Goal: Information Seeking & Learning: Find specific fact

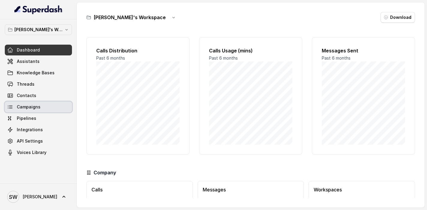
scroll to position [40, 0]
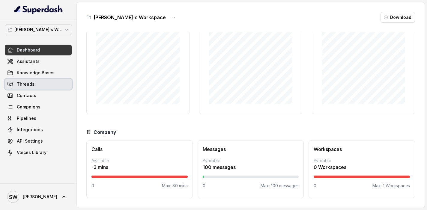
click at [36, 80] on link "Threads" at bounding box center [38, 84] width 67 height 11
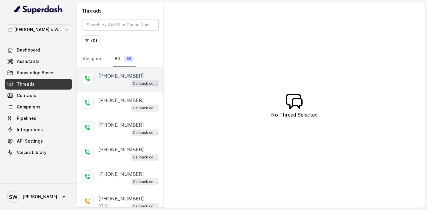
click at [114, 73] on p "[PHONE_NUMBER]" at bounding box center [121, 75] width 46 height 7
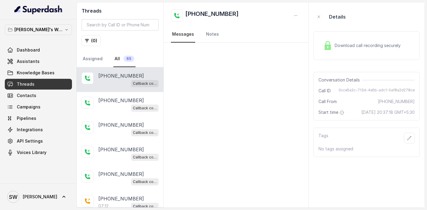
click at [372, 49] on div "Download call recording securely" at bounding box center [362, 46] width 82 height 14
click at [113, 84] on div "Callback collector" at bounding box center [128, 83] width 60 height 8
click at [358, 50] on div "Download call recording securely" at bounding box center [362, 46] width 82 height 14
drag, startPoint x: 382, startPoint y: 103, endPoint x: 420, endPoint y: 102, distance: 38.7
click at [421, 102] on aside "Details Download call recording securely Conversation Details Call ID 0cce5a2c-…" at bounding box center [366, 104] width 116 height 205
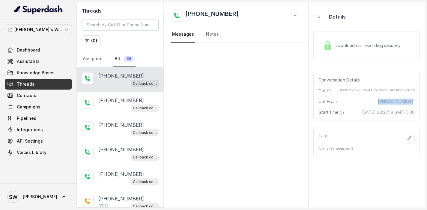
copy span "[PHONE_NUMBER]"
click at [100, 84] on div "Callback collector" at bounding box center [128, 83] width 60 height 8
click at [109, 81] on div "Callback collector" at bounding box center [128, 83] width 60 height 8
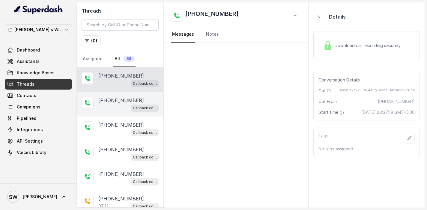
click at [110, 108] on div "Callback collector" at bounding box center [128, 108] width 60 height 8
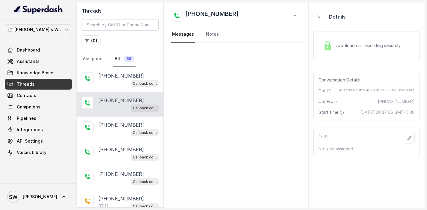
click at [375, 44] on span "Download call recording securely" at bounding box center [368, 46] width 68 height 6
drag, startPoint x: 382, startPoint y: 102, endPoint x: 417, endPoint y: 101, distance: 35.4
click at [417, 101] on div "Conversation Details Call ID 4132ffe1-c3bf-4629-b9b7-835092a74feb Call From [PH…" at bounding box center [366, 96] width 106 height 49
copy span "[PHONE_NUMBER]"
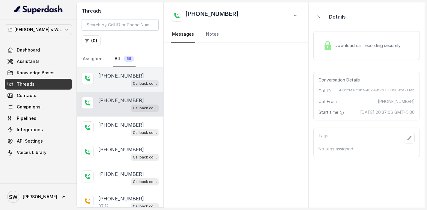
click at [117, 80] on div "Callback collector" at bounding box center [128, 83] width 60 height 8
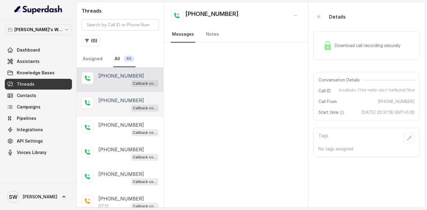
click at [115, 98] on p "[PHONE_NUMBER]" at bounding box center [121, 100] width 46 height 7
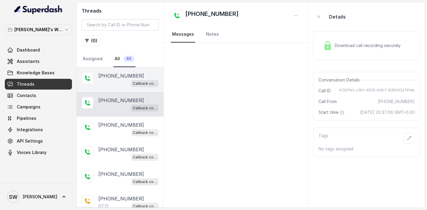
click at [115, 85] on div "Callback collector" at bounding box center [128, 83] width 60 height 8
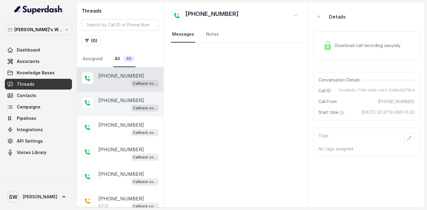
click at [110, 99] on p "[PHONE_NUMBER]" at bounding box center [121, 100] width 46 height 7
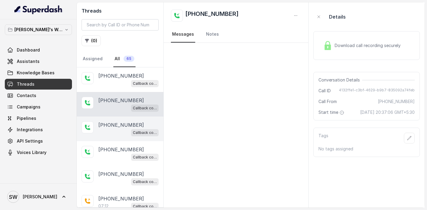
click at [105, 126] on p "[PHONE_NUMBER]" at bounding box center [121, 124] width 46 height 7
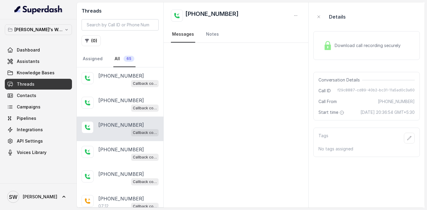
scroll to position [16, 0]
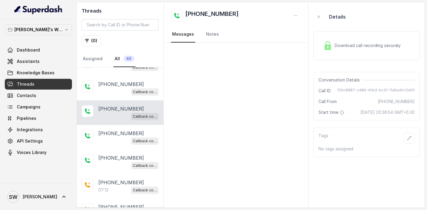
click at [343, 49] on div "Download call recording securely" at bounding box center [362, 46] width 82 height 14
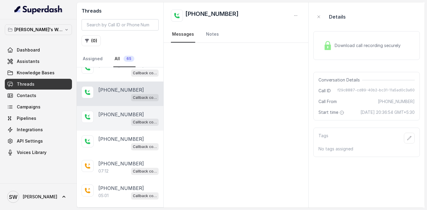
click at [108, 122] on div "Callback collector" at bounding box center [128, 122] width 60 height 8
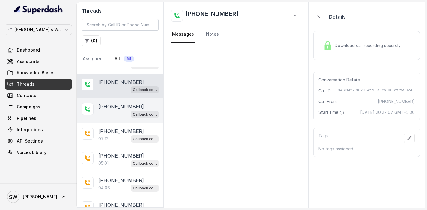
scroll to position [72, 0]
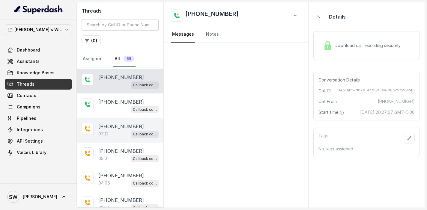
click at [109, 126] on p "[PHONE_NUMBER]" at bounding box center [121, 126] width 46 height 7
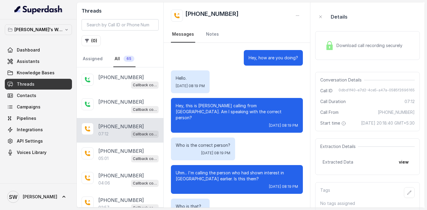
scroll to position [1656, 0]
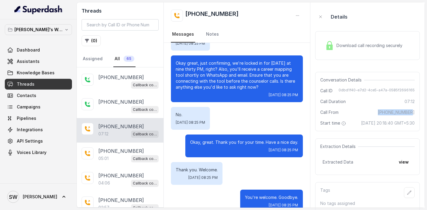
drag, startPoint x: 382, startPoint y: 112, endPoint x: 429, endPoint y: 112, distance: 47.4
click at [426, 112] on html "Shreyas's Workspace Dashboard Assistants Knowledge Bases Threads Contacts Campa…" at bounding box center [213, 105] width 427 height 210
copy span "[PHONE_NUMBER]"
click at [369, 43] on span "Download call recording securely" at bounding box center [370, 46] width 68 height 6
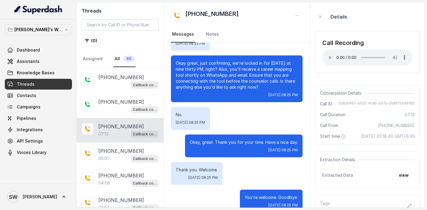
click at [391, 40] on div "Call Recording" at bounding box center [367, 43] width 90 height 8
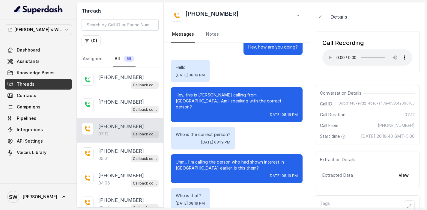
scroll to position [0, 0]
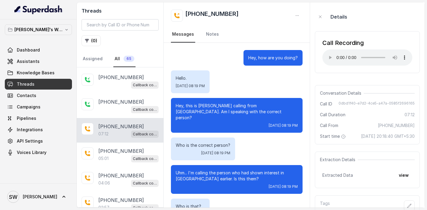
click at [257, 12] on div "[PHONE_NUMBER]" at bounding box center [237, 16] width 132 height 12
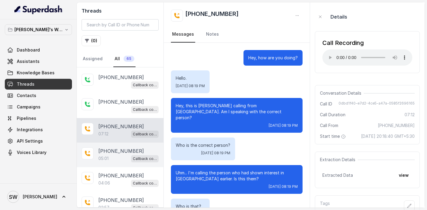
click at [111, 149] on p "[PHONE_NUMBER]" at bounding box center [121, 150] width 46 height 7
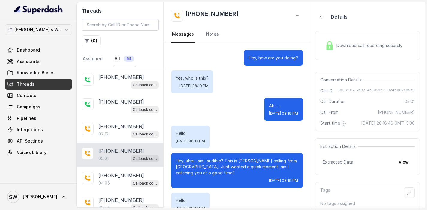
scroll to position [1358, 0]
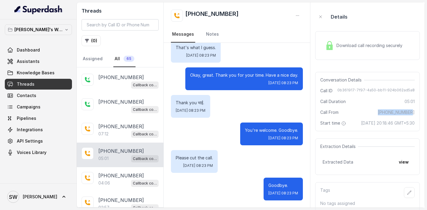
drag, startPoint x: 382, startPoint y: 113, endPoint x: 414, endPoint y: 113, distance: 32.4
click at [414, 113] on div "Conversation Details Call ID 0b361917-7f97-4a50-bb11-924b062ad5a8 Call Duration…" at bounding box center [367, 101] width 105 height 59
copy span "[PHONE_NUMBER]"
click at [332, 48] on img at bounding box center [329, 45] width 9 height 9
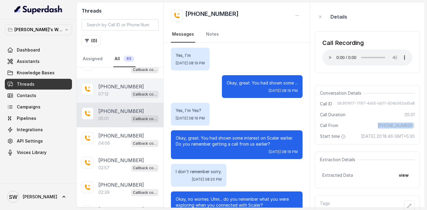
scroll to position [113, 0]
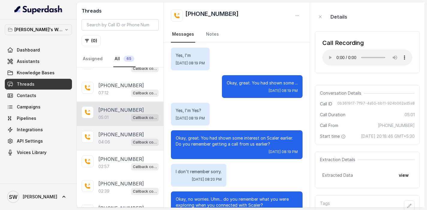
click at [114, 139] on div "04:06 Callback collector" at bounding box center [128, 142] width 60 height 8
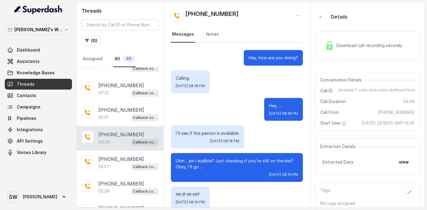
scroll to position [1261, 0]
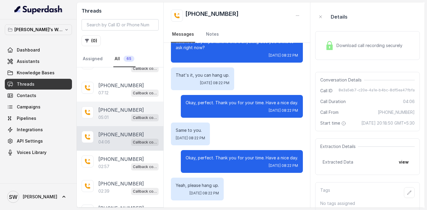
click at [111, 120] on div "05:01 Callback collector" at bounding box center [128, 118] width 60 height 8
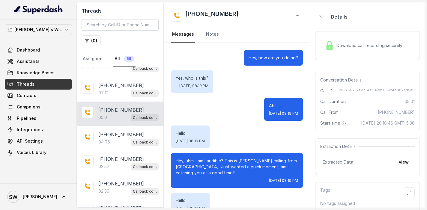
scroll to position [1358, 0]
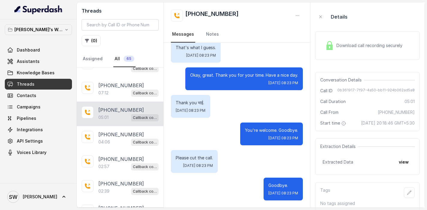
click at [358, 44] on span "Download call recording securely" at bounding box center [370, 46] width 68 height 6
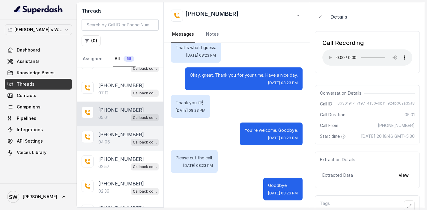
click at [112, 137] on p "[PHONE_NUMBER]" at bounding box center [121, 134] width 46 height 7
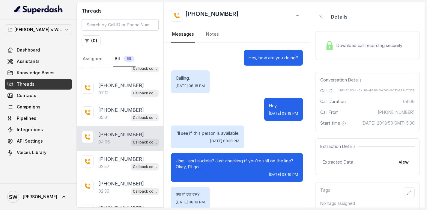
scroll to position [1261, 0]
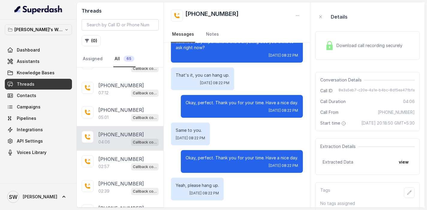
click at [380, 110] on div "Call From [PHONE_NUMBER]" at bounding box center [367, 112] width 94 height 6
click at [358, 50] on div "Download call recording securely" at bounding box center [363, 46] width 82 height 14
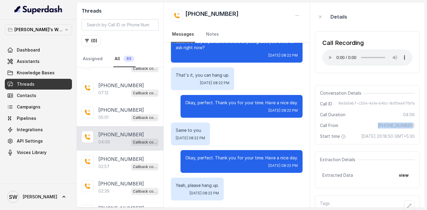
drag, startPoint x: 382, startPoint y: 124, endPoint x: 416, endPoint y: 125, distance: 34.2
click at [416, 125] on div "Conversation Details Call ID 8e3a5eb7-c20e-4a1e-b4bc-8df5ea47fbfa Call Duration…" at bounding box center [367, 114] width 105 height 59
copy span "[PHONE_NUMBER]"
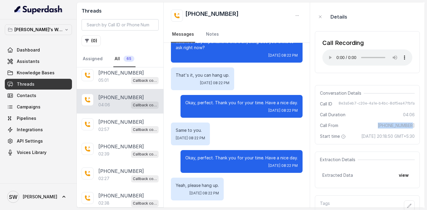
scroll to position [151, 0]
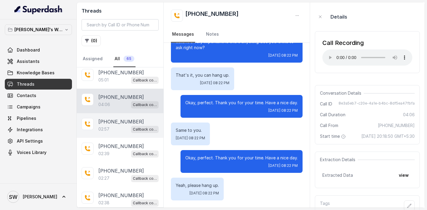
click at [121, 120] on p "[PHONE_NUMBER]" at bounding box center [121, 121] width 46 height 7
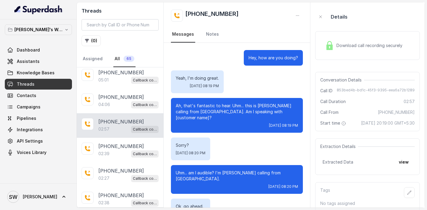
scroll to position [735, 0]
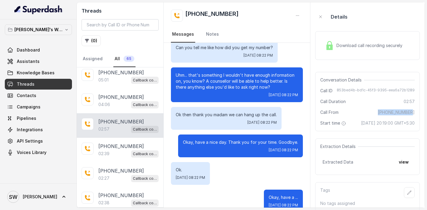
drag, startPoint x: 379, startPoint y: 112, endPoint x: 414, endPoint y: 112, distance: 36.0
click at [414, 112] on div "Conversation Details Call ID 853bed4b-bd1c-45f3-9395-eea6a72b1289 Call Duration…" at bounding box center [367, 101] width 105 height 59
copy span "[PHONE_NUMBER]"
click at [334, 48] on img at bounding box center [329, 45] width 9 height 9
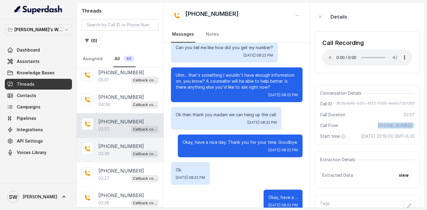
scroll to position [167, 0]
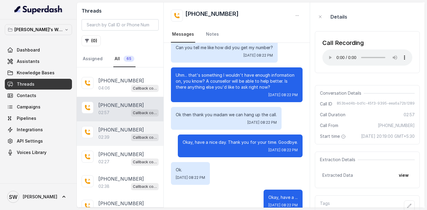
click at [110, 133] on div "02:39 Callback collector" at bounding box center [128, 137] width 60 height 8
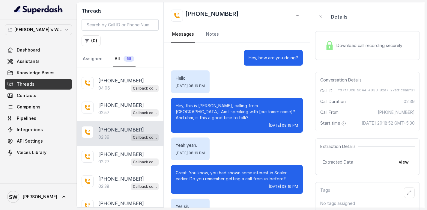
scroll to position [475, 0]
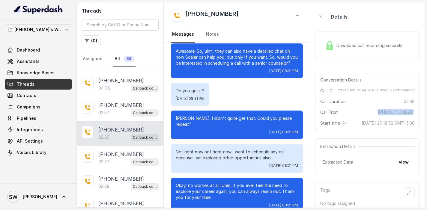
drag, startPoint x: 382, startPoint y: 112, endPoint x: 423, endPoint y: 112, distance: 41.4
click at [423, 112] on aside "Details Download call recording securely Conversation Details Call ID fd7f73c0-…" at bounding box center [367, 104] width 114 height 205
copy span "[PHONE_NUMBER]"
click at [321, 45] on div "Download call recording securely" at bounding box center [367, 45] width 105 height 29
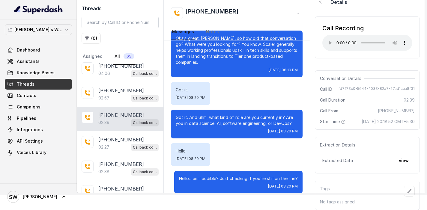
scroll to position [187, 0]
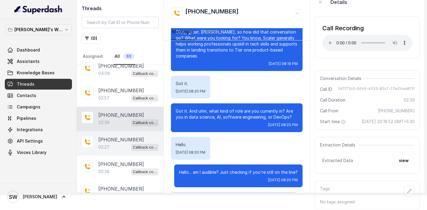
click at [108, 144] on p "02:27" at bounding box center [103, 147] width 11 height 6
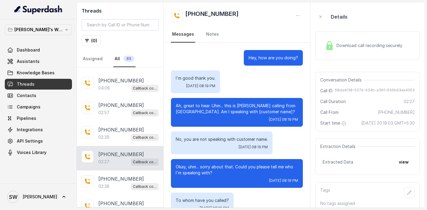
scroll to position [632, 0]
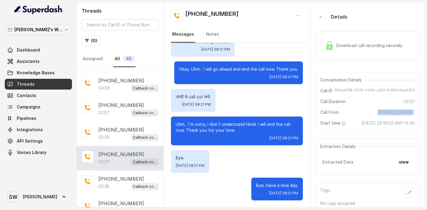
drag, startPoint x: 383, startPoint y: 112, endPoint x: 417, endPoint y: 112, distance: 33.9
click at [417, 112] on div "Conversation Details Call ID 68dadf38-537d-434b-a36f-646b93ea4053 Call Duration…" at bounding box center [367, 101] width 105 height 59
copy span "[PHONE_NUMBER]"
click at [330, 49] on img at bounding box center [329, 45] width 9 height 9
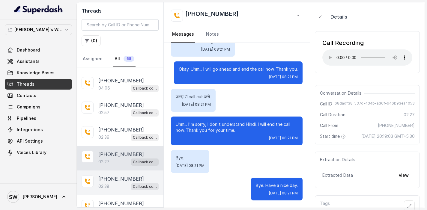
click at [114, 177] on p "[PHONE_NUMBER]" at bounding box center [121, 178] width 46 height 7
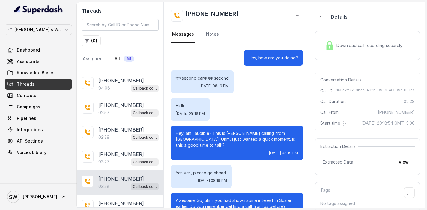
scroll to position [450, 0]
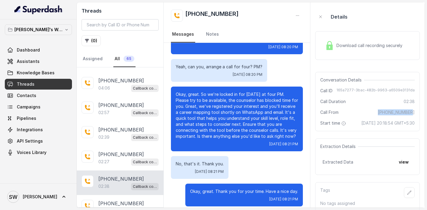
drag, startPoint x: 380, startPoint y: 111, endPoint x: 418, endPoint y: 112, distance: 37.5
click at [418, 112] on div "Conversation Details Call ID 165a7277-3bac-482b-9963-a6509e3131da Call Duration…" at bounding box center [367, 101] width 105 height 59
copy span "[PHONE_NUMBER]"
click at [342, 53] on div "Download call recording securely" at bounding box center [367, 45] width 105 height 29
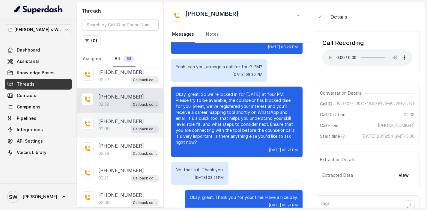
click at [107, 119] on p "[PHONE_NUMBER]" at bounding box center [121, 121] width 46 height 7
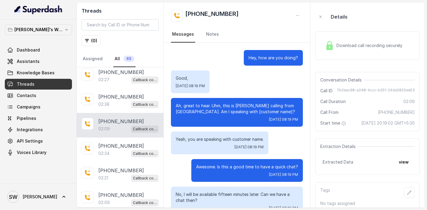
scroll to position [688, 0]
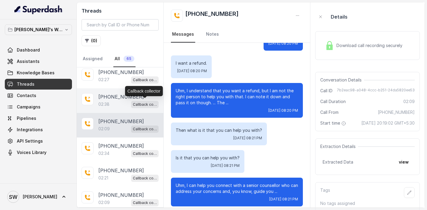
click at [114, 103] on div "02:38 Callback collector" at bounding box center [128, 104] width 60 height 8
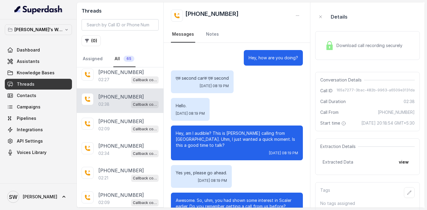
scroll to position [450, 0]
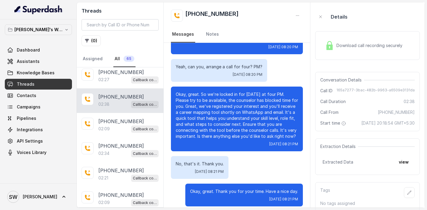
click at [379, 48] on span "Download call recording securely" at bounding box center [370, 46] width 68 height 6
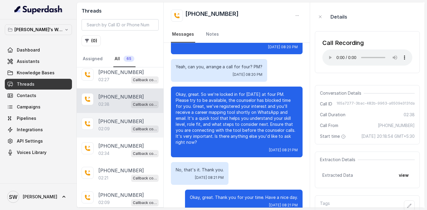
click at [114, 123] on p "[PHONE_NUMBER]" at bounding box center [121, 121] width 46 height 7
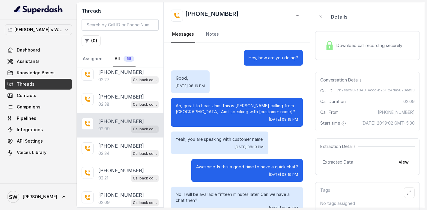
scroll to position [688, 0]
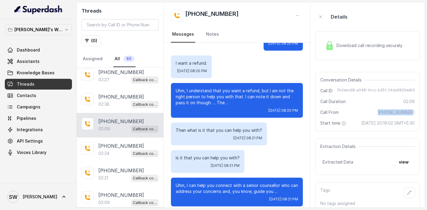
drag, startPoint x: 380, startPoint y: 112, endPoint x: 417, endPoint y: 111, distance: 36.3
click at [418, 111] on div "Conversation Details Call ID 7b2eac98-a048-4ccc-b251-24da5820ee53 Call Duration…" at bounding box center [367, 101] width 105 height 59
copy span "[PHONE_NUMBER]"
click at [323, 42] on div "Download call recording securely" at bounding box center [363, 46] width 82 height 14
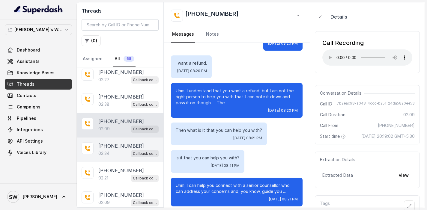
click at [105, 150] on p "02:34" at bounding box center [103, 153] width 11 height 6
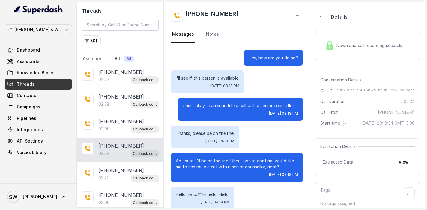
scroll to position [580, 0]
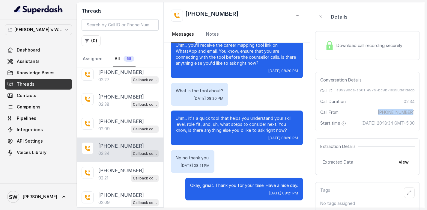
drag, startPoint x: 383, startPoint y: 112, endPoint x: 414, endPoint y: 112, distance: 31.5
click at [414, 112] on span "[PHONE_NUMBER]" at bounding box center [396, 112] width 37 height 6
click at [340, 52] on div "Download call recording securely" at bounding box center [363, 46] width 82 height 14
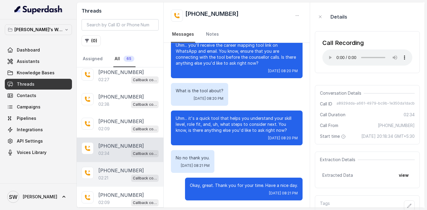
click at [113, 170] on p "[PHONE_NUMBER]" at bounding box center [121, 170] width 46 height 7
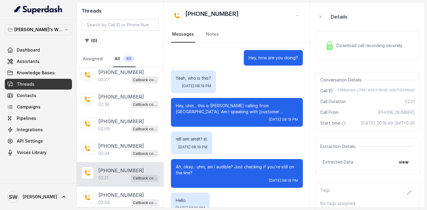
scroll to position [680, 0]
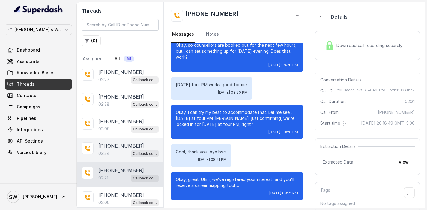
click at [112, 152] on div "02:34 Callback collector" at bounding box center [128, 154] width 60 height 8
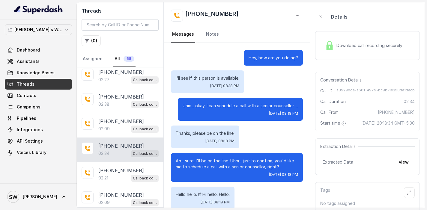
scroll to position [580, 0]
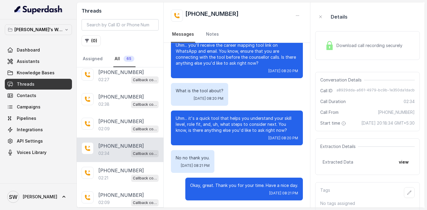
click at [339, 49] on div "Download call recording securely" at bounding box center [363, 46] width 82 height 14
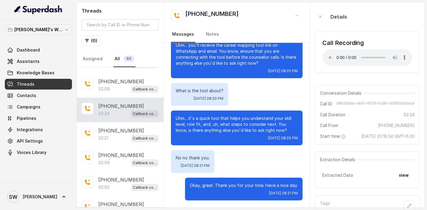
scroll to position [290, 0]
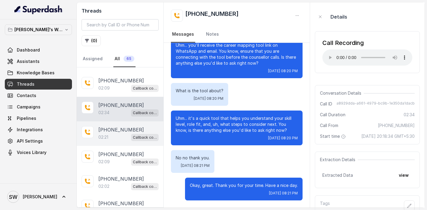
click at [107, 137] on p "02:21" at bounding box center [103, 137] width 10 height 6
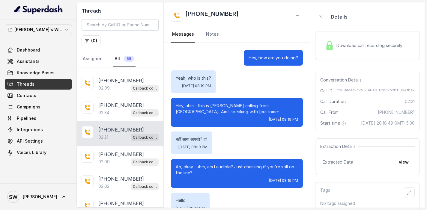
scroll to position [680, 0]
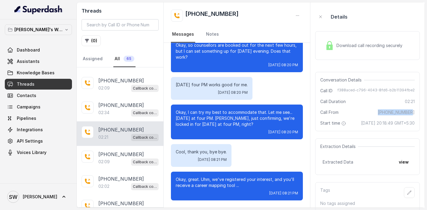
drag, startPoint x: 383, startPoint y: 113, endPoint x: 415, endPoint y: 113, distance: 32.4
click at [415, 113] on div "Conversation Details Call ID f388aced-c796-4043-8fd6-b2b11394fbe2 Call Duration…" at bounding box center [367, 101] width 105 height 59
click at [329, 44] on img at bounding box center [329, 45] width 9 height 9
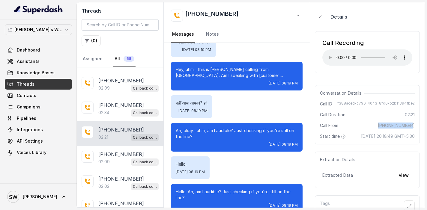
scroll to position [0, 0]
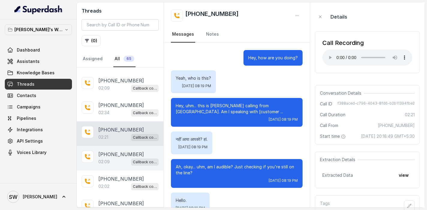
click at [111, 153] on p "[PHONE_NUMBER]" at bounding box center [121, 154] width 46 height 7
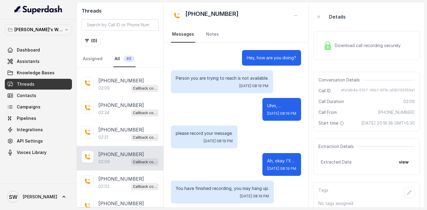
scroll to position [31, 0]
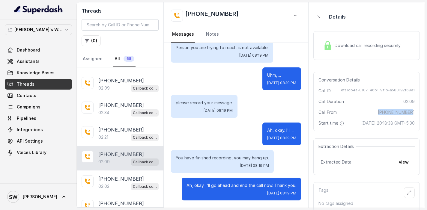
drag, startPoint x: 383, startPoint y: 112, endPoint x: 423, endPoint y: 113, distance: 40.2
click at [423, 113] on aside "Details Download call recording securely Conversation Details Call ID efa1db4a-…" at bounding box center [366, 104] width 116 height 205
click at [330, 54] on div "Download call recording securely" at bounding box center [366, 45] width 106 height 29
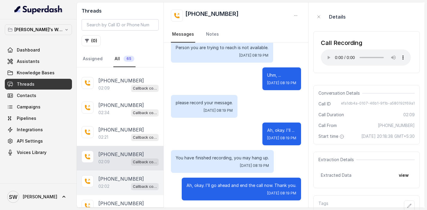
click at [112, 183] on div "02:02 Callback collector" at bounding box center [128, 187] width 60 height 8
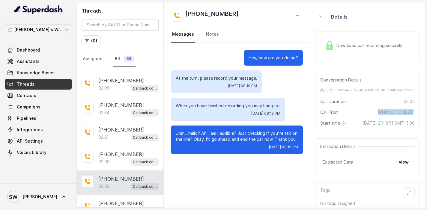
drag, startPoint x: 381, startPoint y: 113, endPoint x: 414, endPoint y: 113, distance: 33.3
click at [414, 113] on div "Call From [PHONE_NUMBER]" at bounding box center [367, 112] width 94 height 6
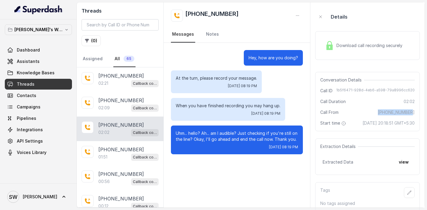
scroll to position [353, 0]
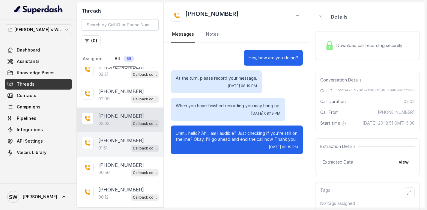
click at [111, 144] on div "01:51 Callback collector" at bounding box center [128, 148] width 60 height 8
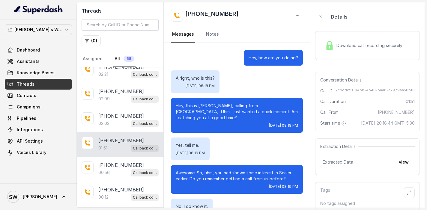
scroll to position [451, 0]
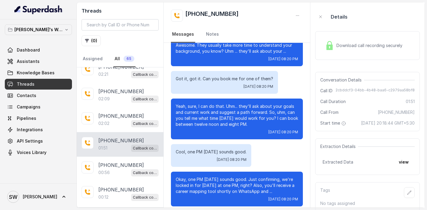
click at [352, 52] on div "Download call recording securely" at bounding box center [367, 45] width 105 height 29
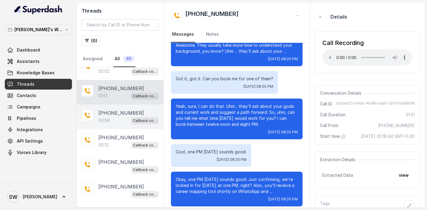
scroll to position [416, 0]
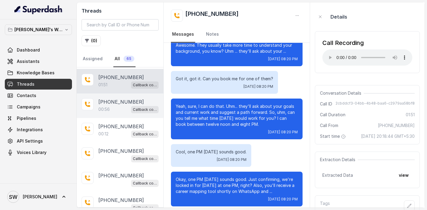
click at [112, 109] on div "00:56 Callback collector" at bounding box center [128, 109] width 60 height 8
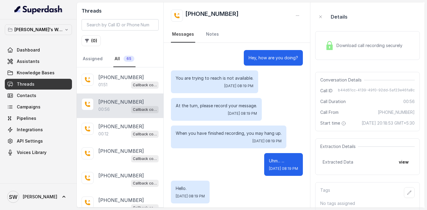
scroll to position [220, 0]
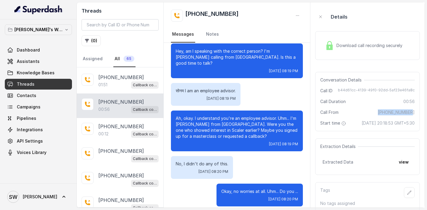
drag, startPoint x: 380, startPoint y: 114, endPoint x: 414, endPoint y: 113, distance: 33.6
click at [414, 113] on div "Call From [PHONE_NUMBER]" at bounding box center [367, 112] width 94 height 6
click at [347, 49] on div "Download call recording securely" at bounding box center [363, 46] width 82 height 14
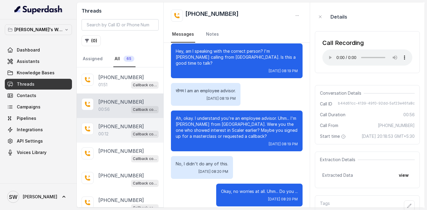
click at [100, 131] on p "00:12" at bounding box center [103, 134] width 10 height 6
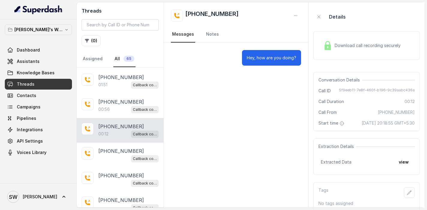
click at [337, 47] on span "Download call recording securely" at bounding box center [368, 46] width 68 height 6
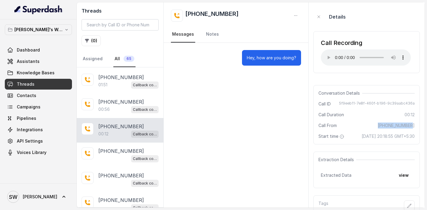
drag, startPoint x: 382, startPoint y: 126, endPoint x: 415, endPoint y: 127, distance: 33.0
click at [415, 127] on div "Conversation Details Call ID 5f9eeb11-7e8f-460f-b196-9c39aabc436a Call Duration…" at bounding box center [366, 114] width 106 height 59
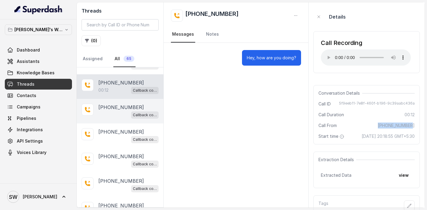
scroll to position [459, 0]
click at [110, 114] on div "Callback collector" at bounding box center [128, 116] width 60 height 8
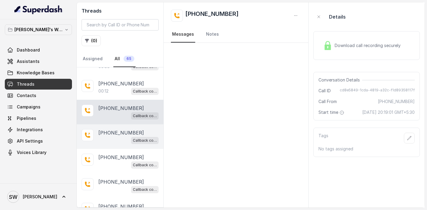
click at [110, 130] on p "[PHONE_NUMBER]" at bounding box center [121, 132] width 46 height 7
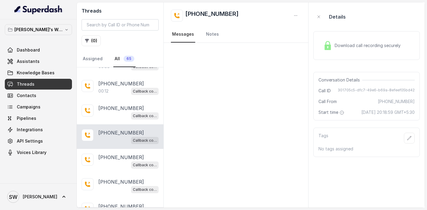
click at [358, 51] on div "Download call recording securely" at bounding box center [362, 46] width 82 height 14
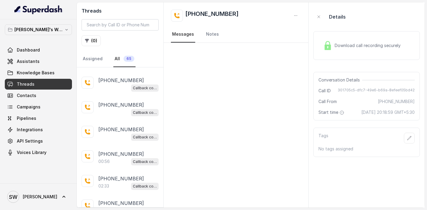
scroll to position [709, 0]
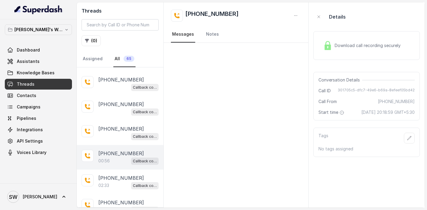
click at [109, 158] on p "00:56" at bounding box center [103, 161] width 11 height 6
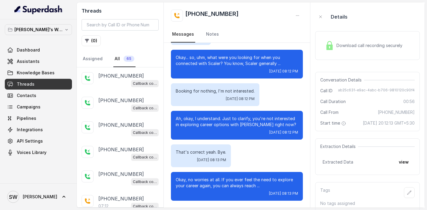
scroll to position [183, 0]
